Goal: Transaction & Acquisition: Purchase product/service

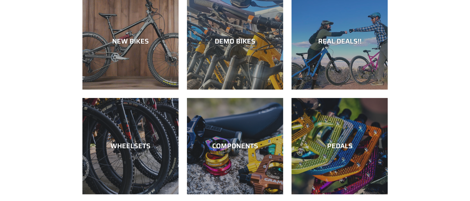
scroll to position [61, 0]
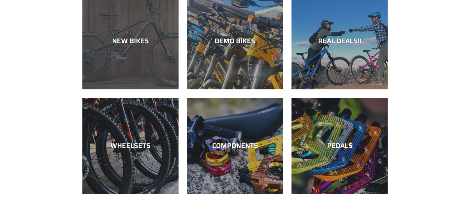
click at [135, 89] on div "NEW BIKES" at bounding box center [130, 89] width 96 height 0
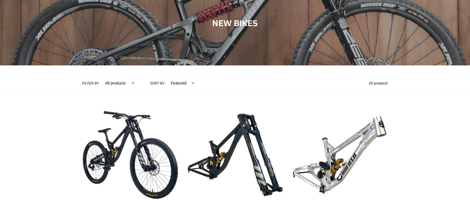
scroll to position [55, 0]
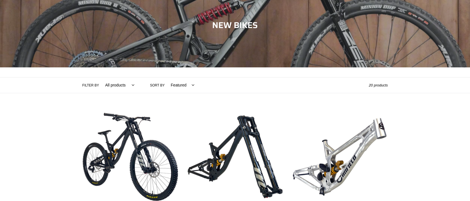
click at [120, 85] on select "All products 275 29er balance BFCM23 BFCM24 CBF Downhill Enduro Full Suspension…" at bounding box center [118, 84] width 36 height 15
select select "/collections/new-bikes-up-to-2400-off/enduro"
click at [100, 77] on select "All products 275 29er balance BFCM23 BFCM24 CBF Downhill Enduro Full Suspension…" at bounding box center [118, 84] width 36 height 15
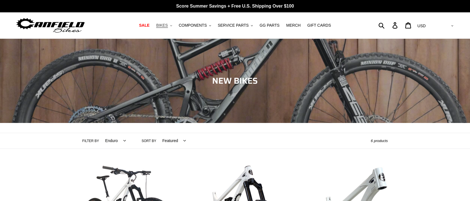
click at [171, 22] on button "BIKES .cls-1{fill:#231f20}" at bounding box center [163, 26] width 21 height 8
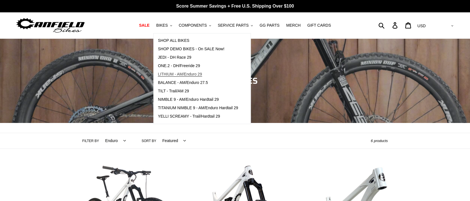
click at [184, 75] on span "LITHIUM - AM/Enduro 29" at bounding box center [180, 74] width 44 height 5
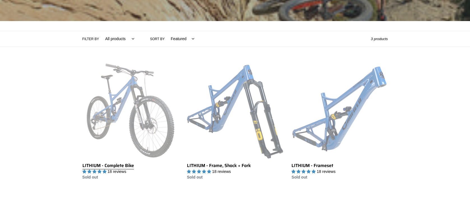
click at [156, 140] on link "LITHIUM - Complete Bike" at bounding box center [130, 121] width 96 height 118
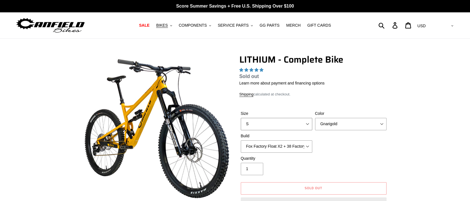
click at [303, 121] on select "S M L XL" at bounding box center [276, 124] width 71 height 12
select select "highest-rating"
click at [344, 102] on form "Size S M L XL Color Gnarigold Blue Velvet Stealth Black Build Quantity 1" at bounding box center [313, 157] width 149 height 113
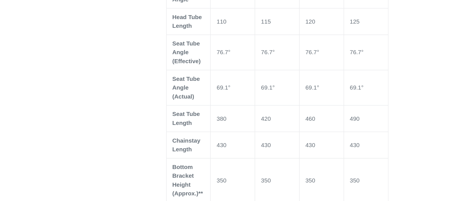
scroll to position [578, 0]
